Goal: Task Accomplishment & Management: Manage account settings

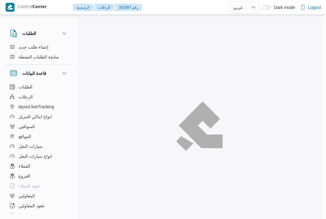
select select "ar"
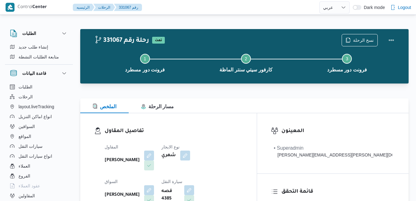
select select "ar"
click at [230, 103] on div "الملخص مسار الرحلة" at bounding box center [244, 105] width 329 height 15
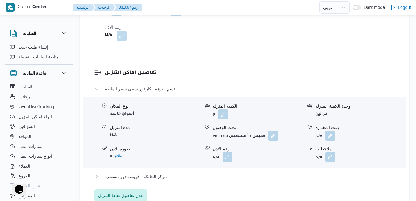
scroll to position [556, 0]
click at [229, 173] on button "مركز الخانكة - فرونت دور مسطرد" at bounding box center [244, 176] width 300 height 7
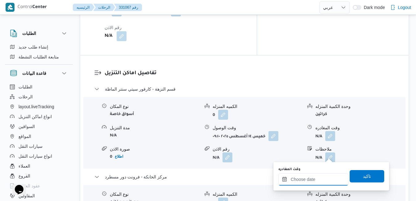
click at [306, 179] on input "وقت المغادره" at bounding box center [314, 179] width 70 height 12
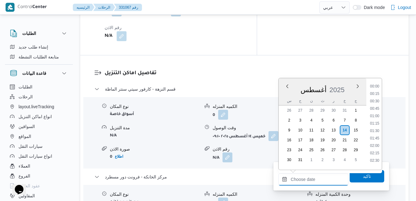
scroll to position [624, 0]
click at [341, 82] on div "أغسطس 2025" at bounding box center [323, 89] width 88 height 16
click at [375, 87] on li "16:15" at bounding box center [375, 86] width 14 height 6
type input "١٤/٠٨/٢٠٢٥ ١٦:١٥"
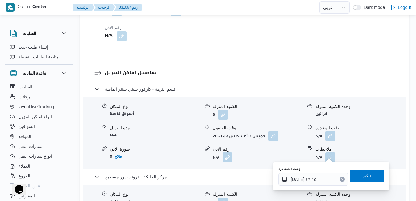
click at [358, 174] on span "تاكيد" at bounding box center [367, 176] width 35 height 12
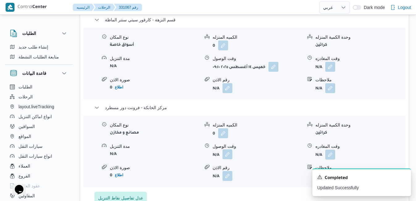
click at [233, 153] on button "button" at bounding box center [228, 154] width 10 height 10
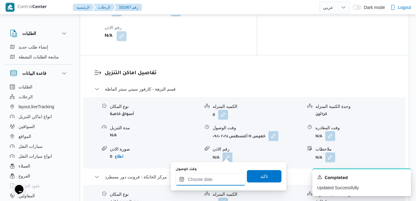
click at [216, 180] on input "وقت الوصول" at bounding box center [211, 179] width 70 height 12
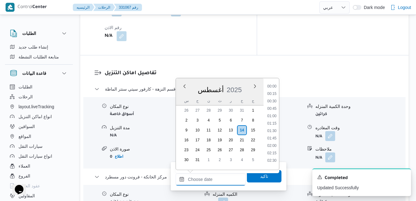
scroll to position [624, 0]
click at [238, 82] on div "أغسطس 2025" at bounding box center [220, 89] width 88 height 16
click at [271, 151] on li "16:00" at bounding box center [272, 150] width 14 height 6
type input "١٤/٠٨/٢٠٢٥ ١٦:٠٠"
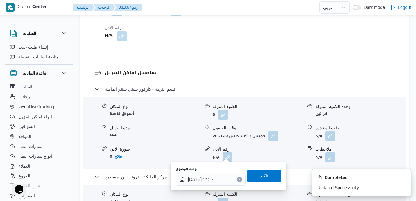
click at [260, 174] on span "تاكيد" at bounding box center [264, 175] width 8 height 7
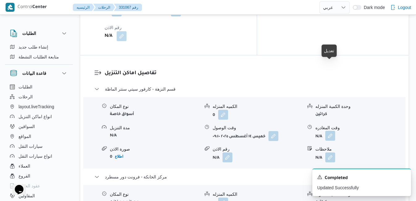
click at [332, 131] on button "button" at bounding box center [330, 136] width 10 height 10
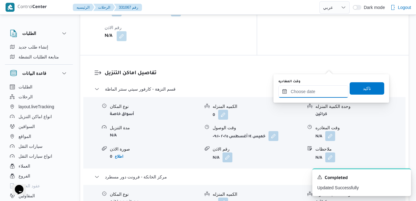
click at [312, 90] on input "وقت المغادره" at bounding box center [314, 91] width 70 height 12
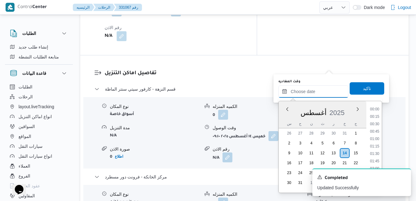
scroll to position [624, 0]
click at [286, 114] on div "أغسطس 2025" at bounding box center [323, 111] width 88 height 16
click at [374, 151] on li "15:15" at bounding box center [375, 151] width 14 height 6
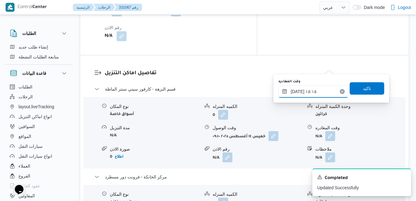
click at [296, 91] on input "١٤/٠٨/٢٠٢٥ ١٥:١٥" at bounding box center [314, 91] width 70 height 12
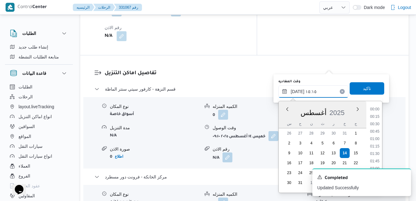
click at [296, 91] on input "١٤/٠٨/٢٠٢٥ ١٥:١٥" at bounding box center [314, 91] width 70 height 12
type input "١٤/٠٨/٢٠٢٥ ١٥:25"
click at [371, 90] on span "تاكيد" at bounding box center [367, 88] width 35 height 12
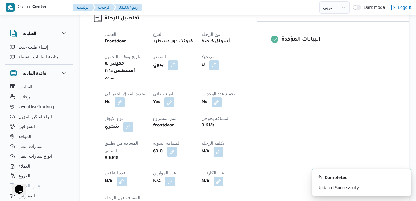
scroll to position [0, 0]
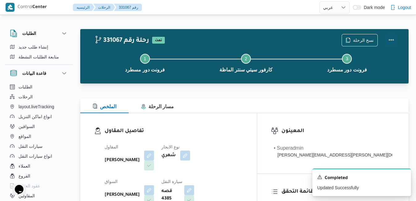
click at [394, 39] on button "Actions" at bounding box center [391, 40] width 12 height 12
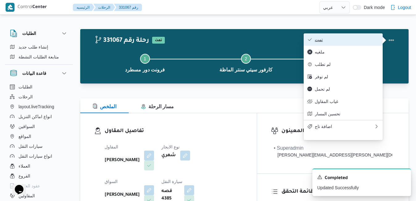
click at [357, 42] on span "تمت" at bounding box center [347, 39] width 64 height 5
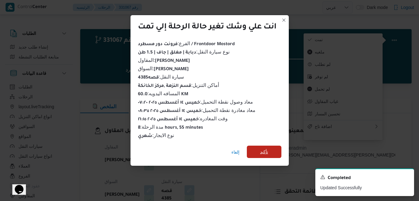
click at [270, 147] on span "تأكيد" at bounding box center [264, 151] width 35 height 12
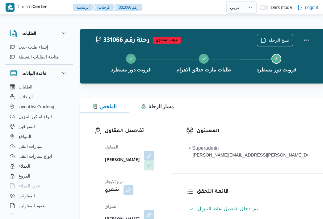
select select "ar"
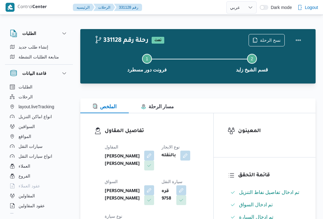
select select "ar"
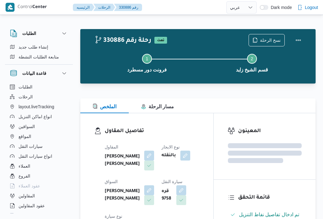
select select "ar"
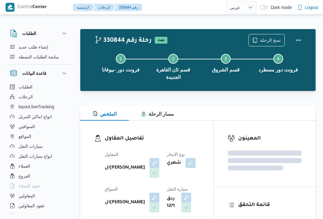
select select "ar"
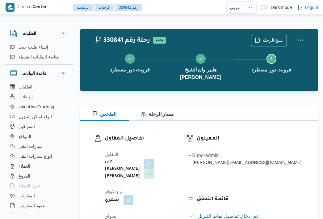
select select "ar"
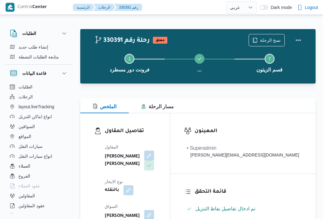
select select "ar"
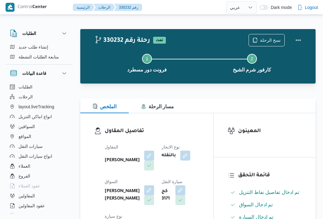
select select "ar"
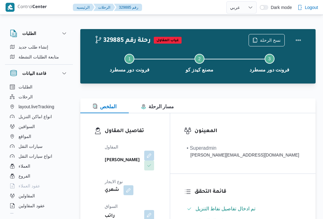
select select "ar"
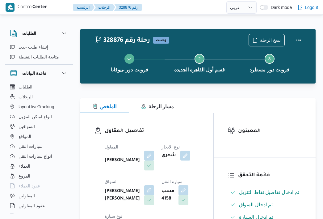
select select "ar"
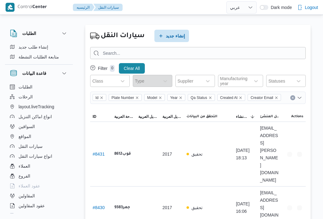
select select "ar"
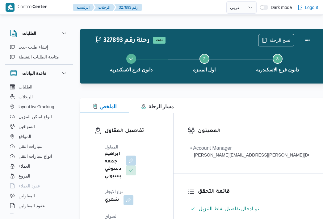
select select "ar"
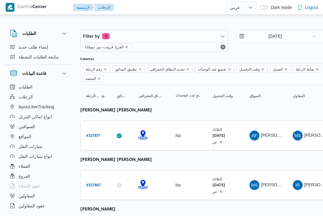
select select "ar"
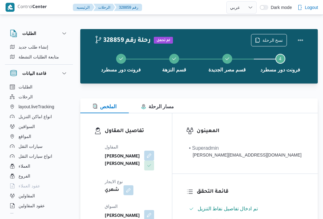
select select "ar"
